Goal: Find specific page/section: Find specific page/section

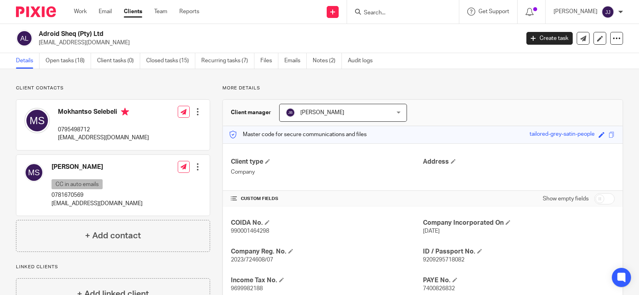
click at [370, 14] on input "Search" at bounding box center [399, 13] width 72 height 7
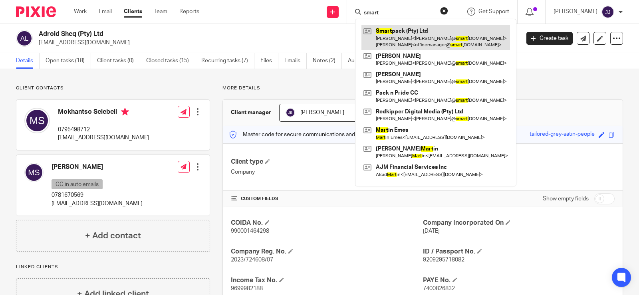
type input "smart"
click at [384, 39] on link at bounding box center [435, 37] width 149 height 25
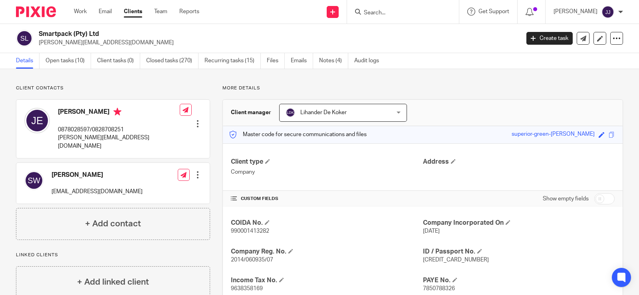
click at [377, 242] on div "COIDA No. 990001413282 Company Incorporated On [DATE] Company Reg. No. 2014/060…" at bounding box center [423, 299] width 400 height 184
